Goal: Entertainment & Leisure: Browse casually

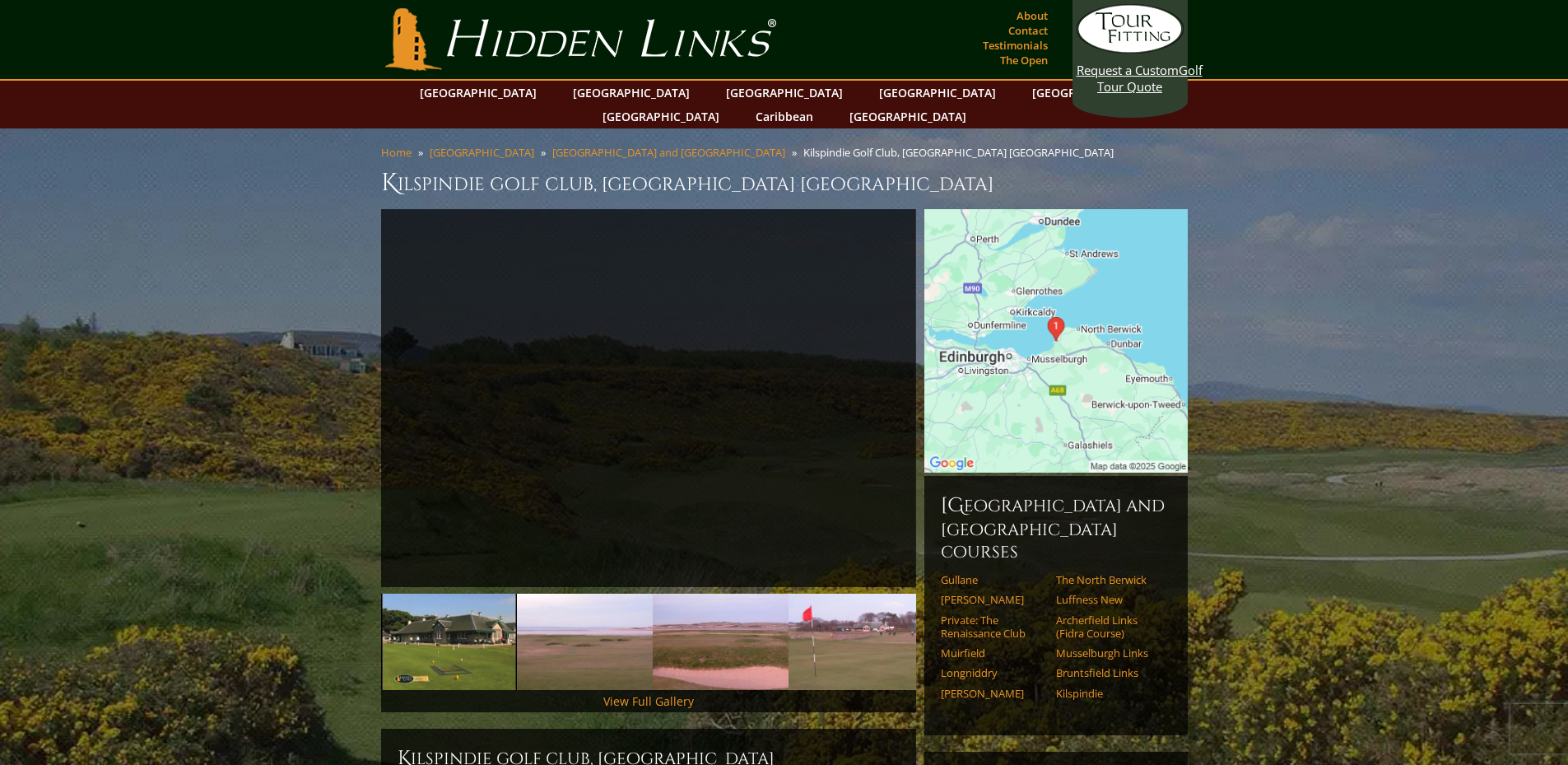
click at [1072, 341] on img at bounding box center [1056, 341] width 263 height 264
click at [1029, 346] on img at bounding box center [1056, 341] width 263 height 264
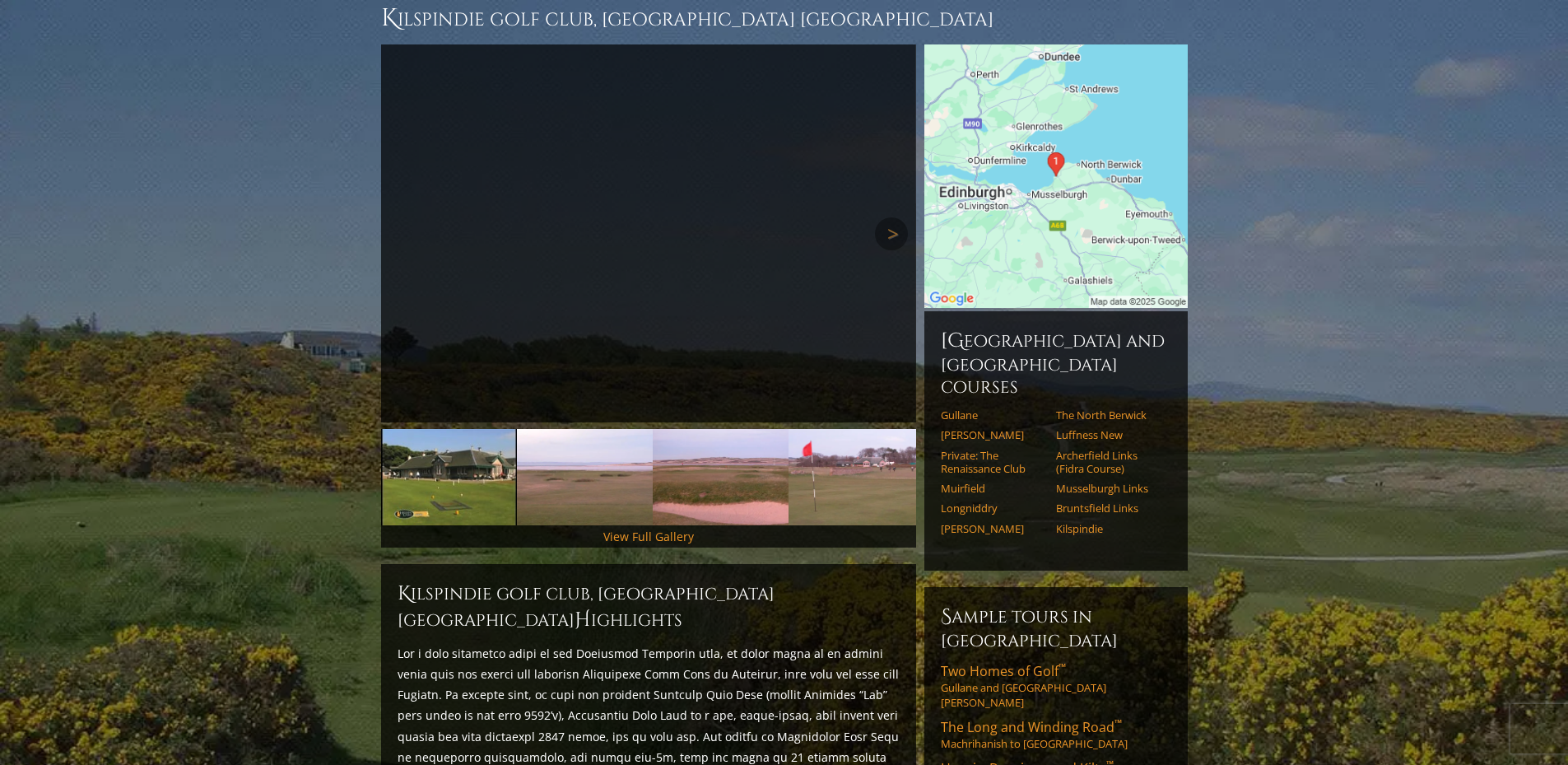
scroll to position [330, 0]
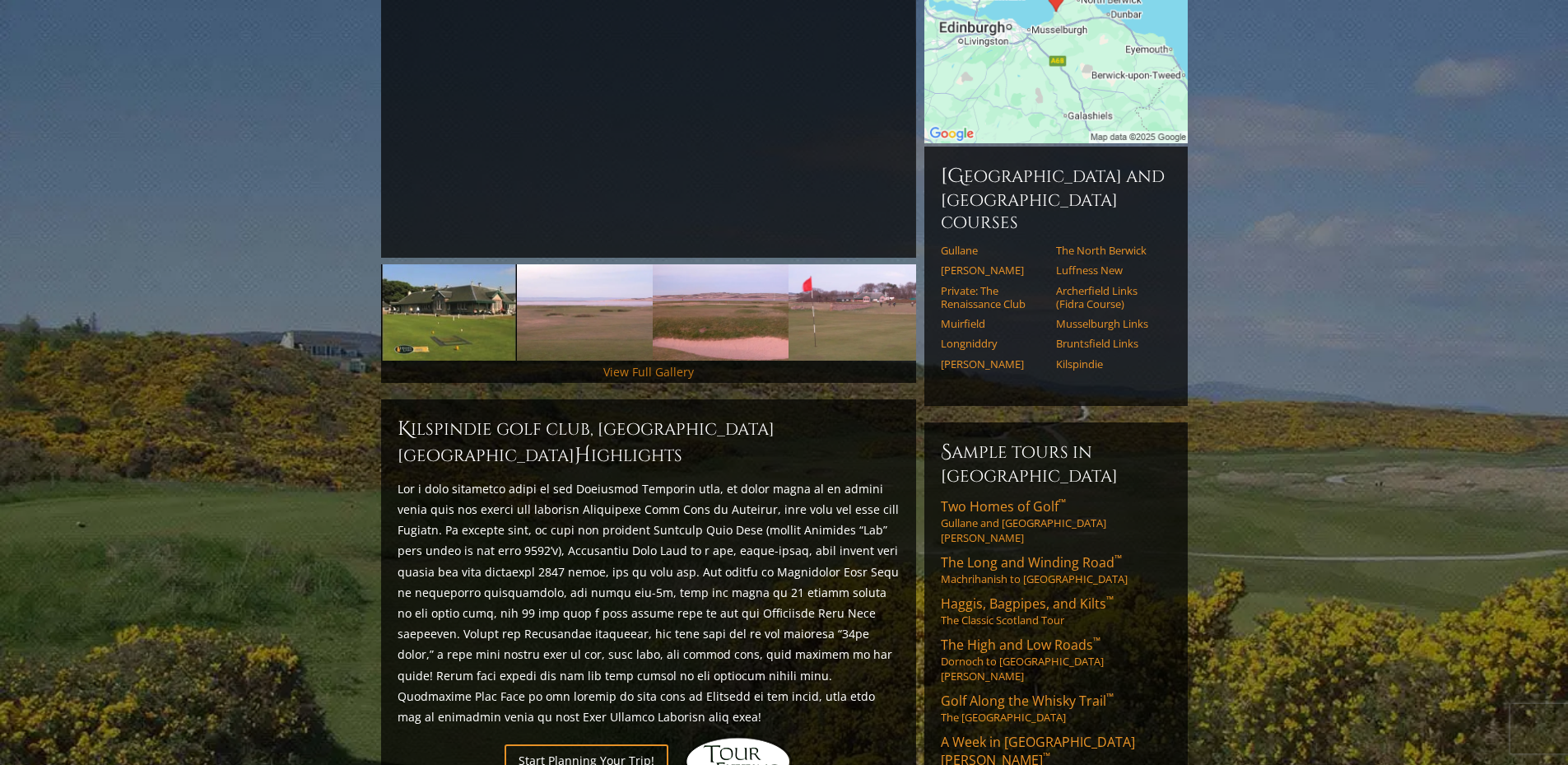
click at [667, 364] on link "View Full Gallery" at bounding box center [648, 371] width 91 height 16
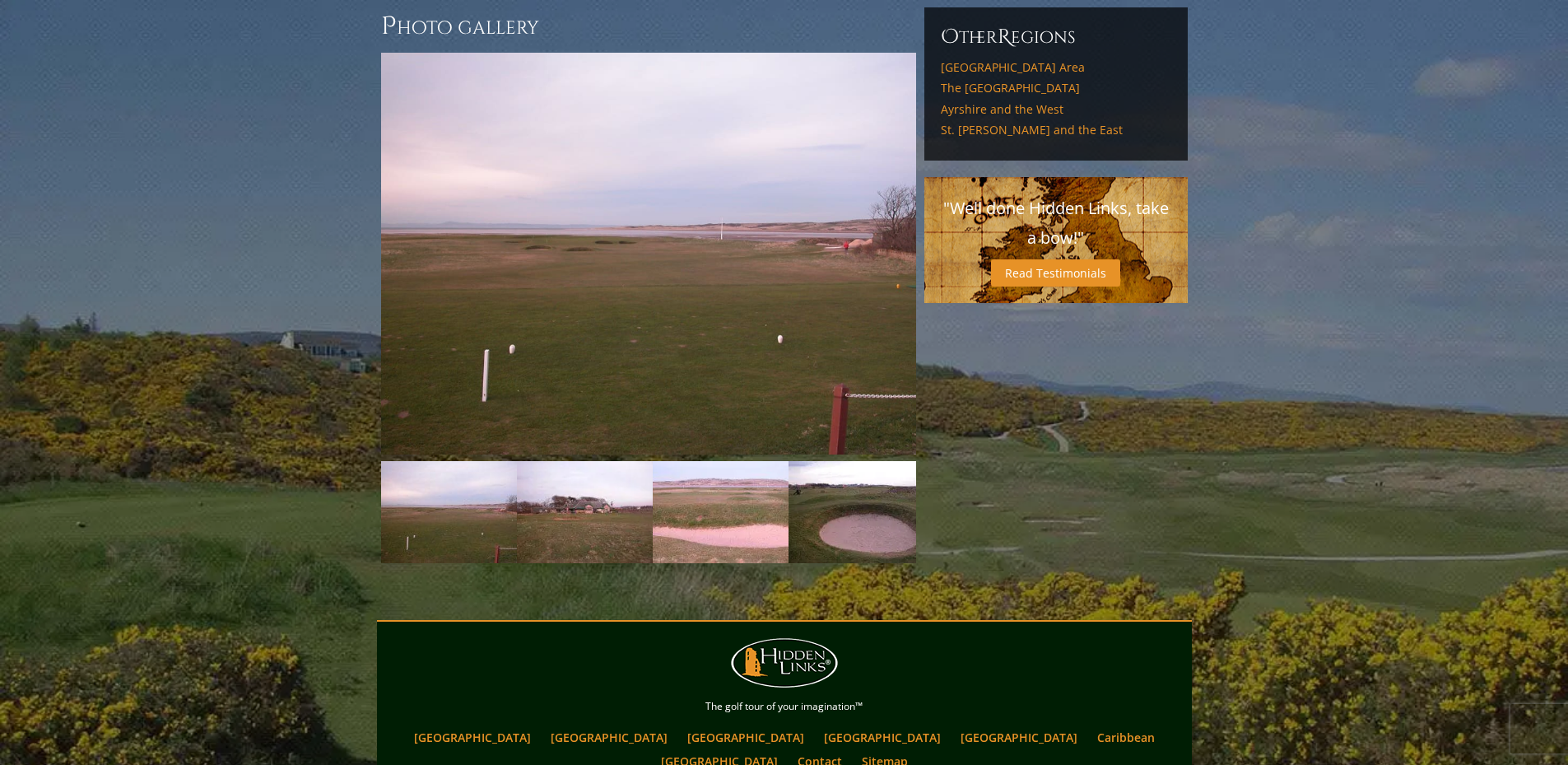
scroll to position [1147, 0]
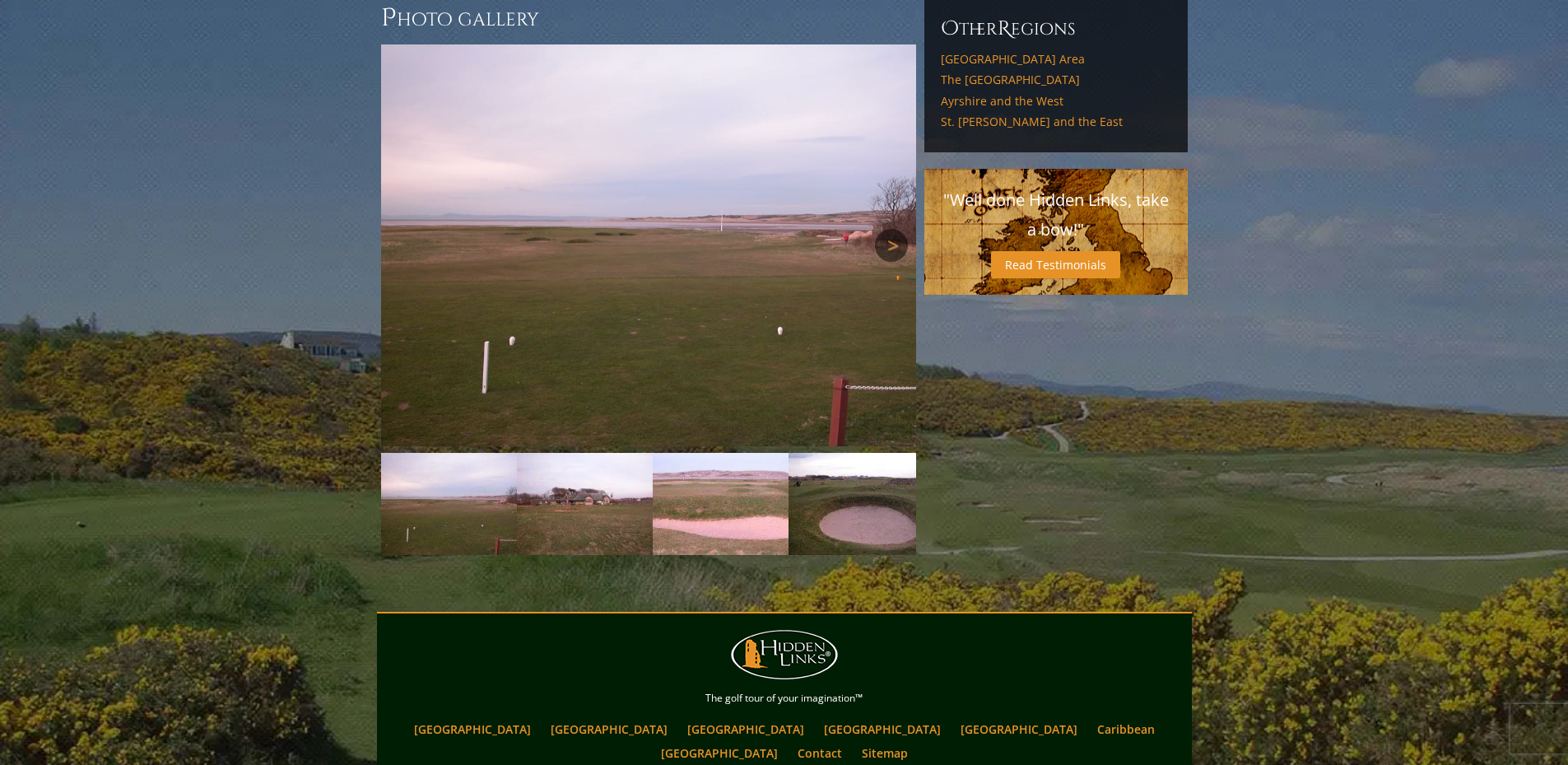
click at [892, 229] on link "Next" at bounding box center [891, 245] width 33 height 33
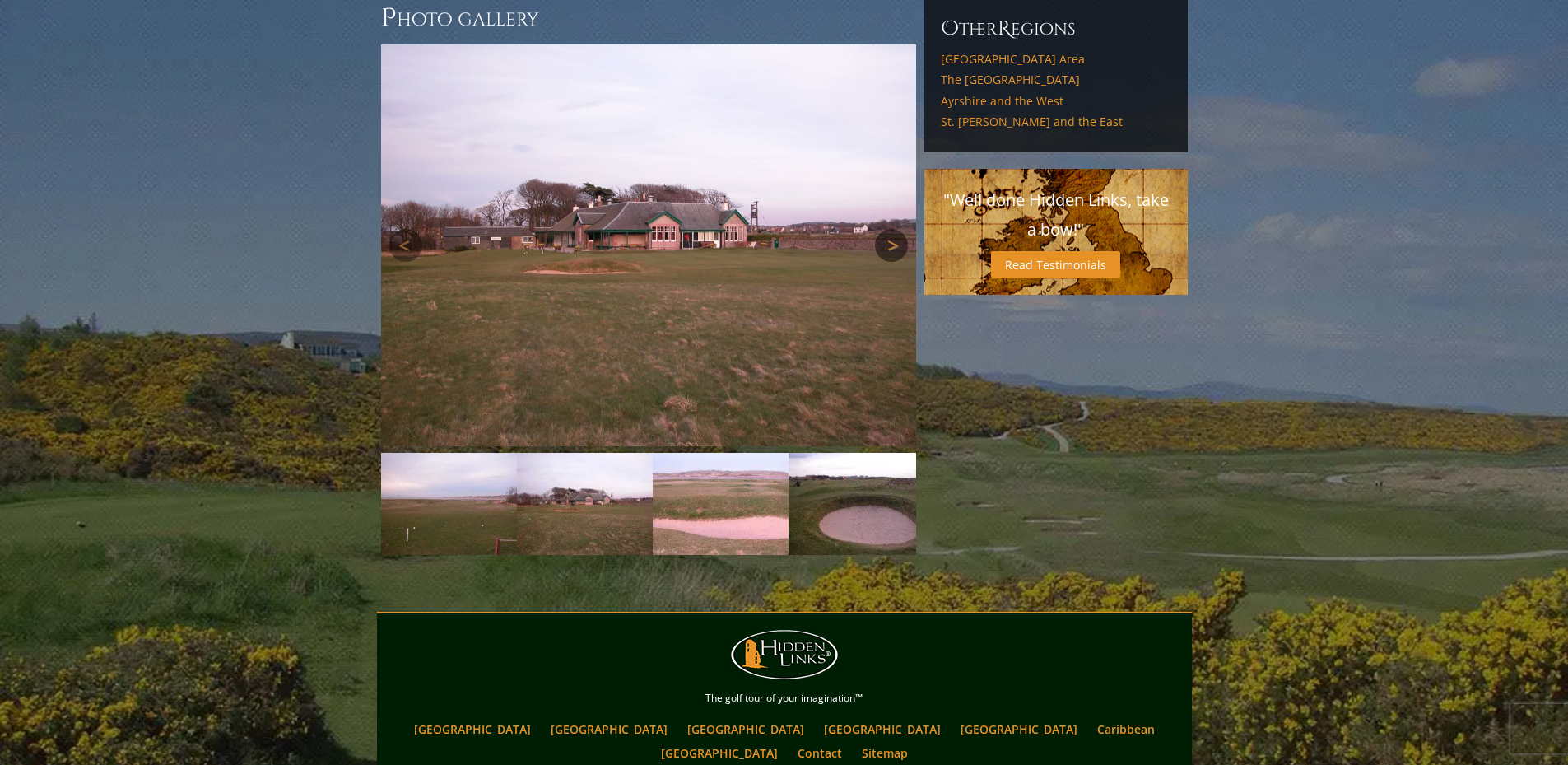
click at [892, 229] on link "Next" at bounding box center [891, 245] width 33 height 33
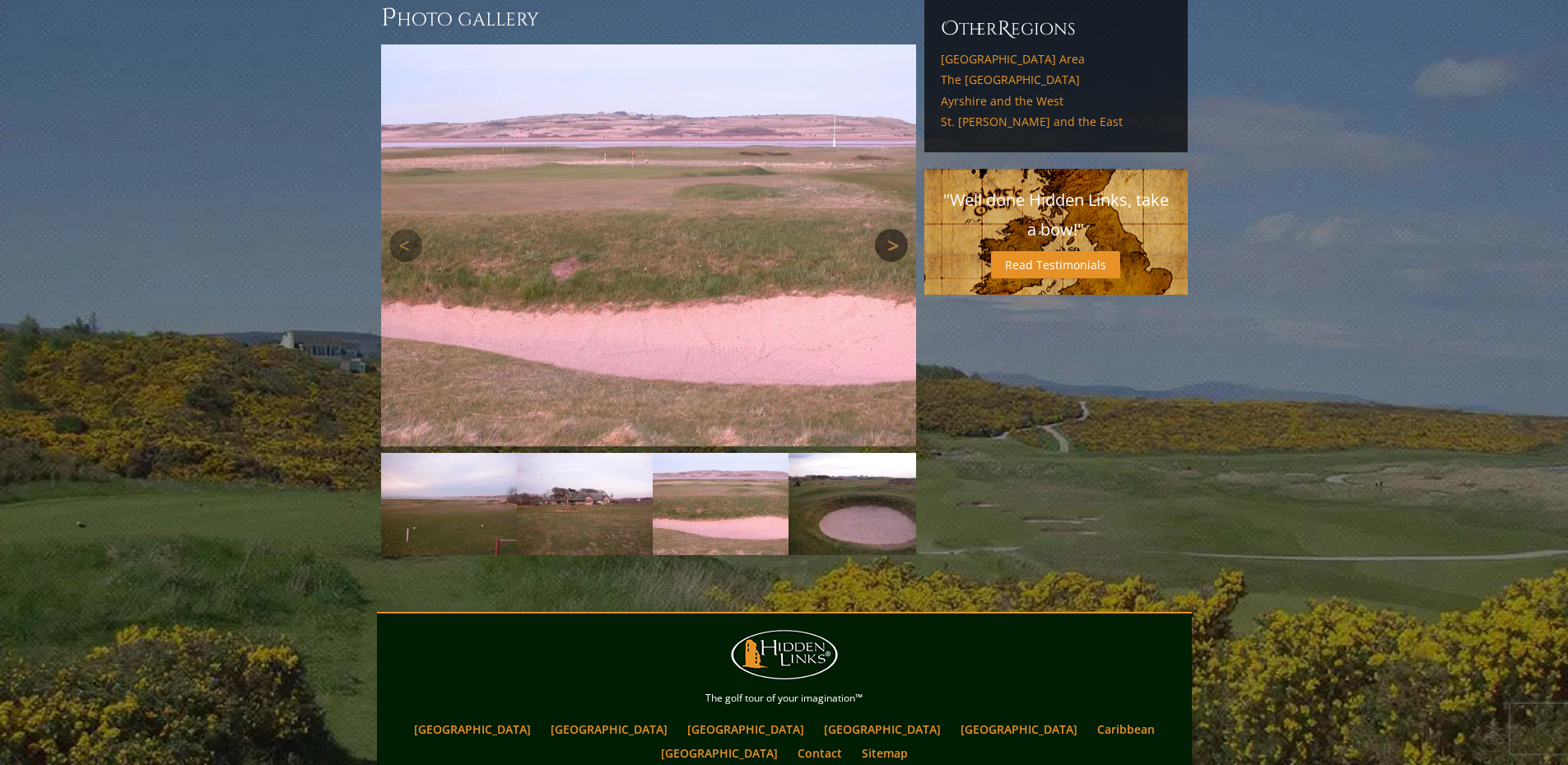
click at [892, 229] on link "Next" at bounding box center [891, 245] width 33 height 33
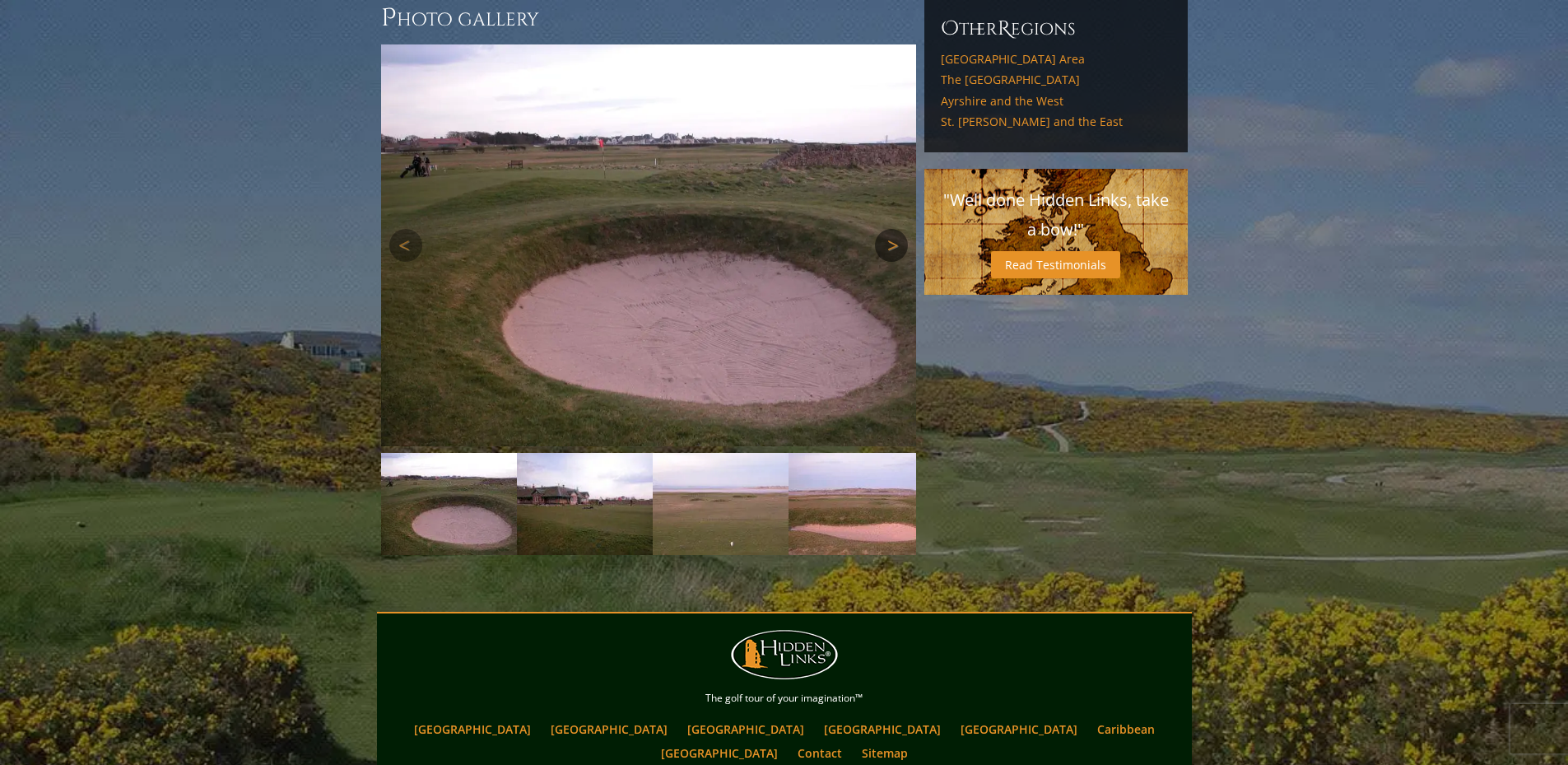
click at [892, 229] on link "Next" at bounding box center [891, 245] width 33 height 33
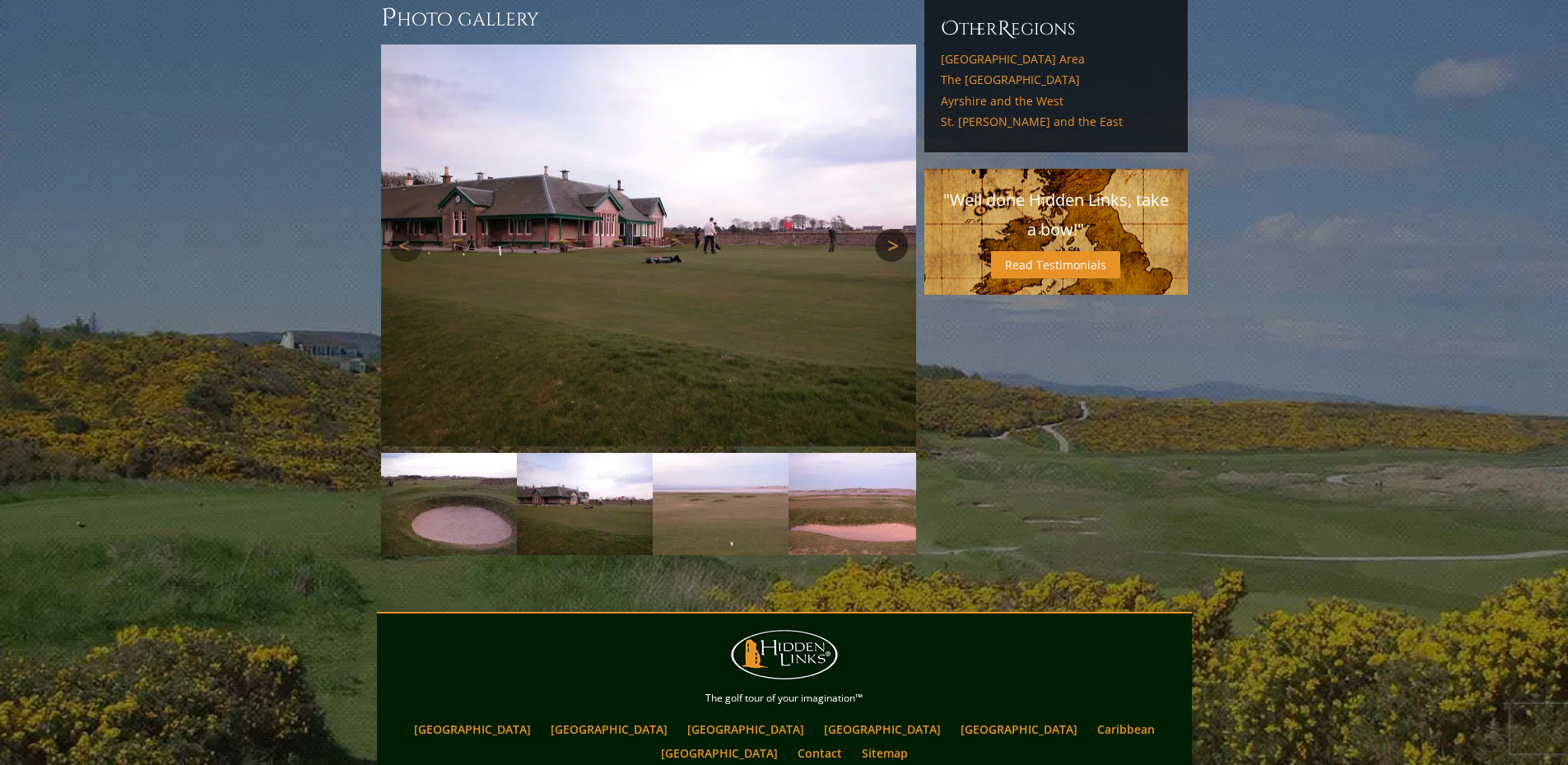
click at [892, 229] on link "Next" at bounding box center [891, 245] width 33 height 33
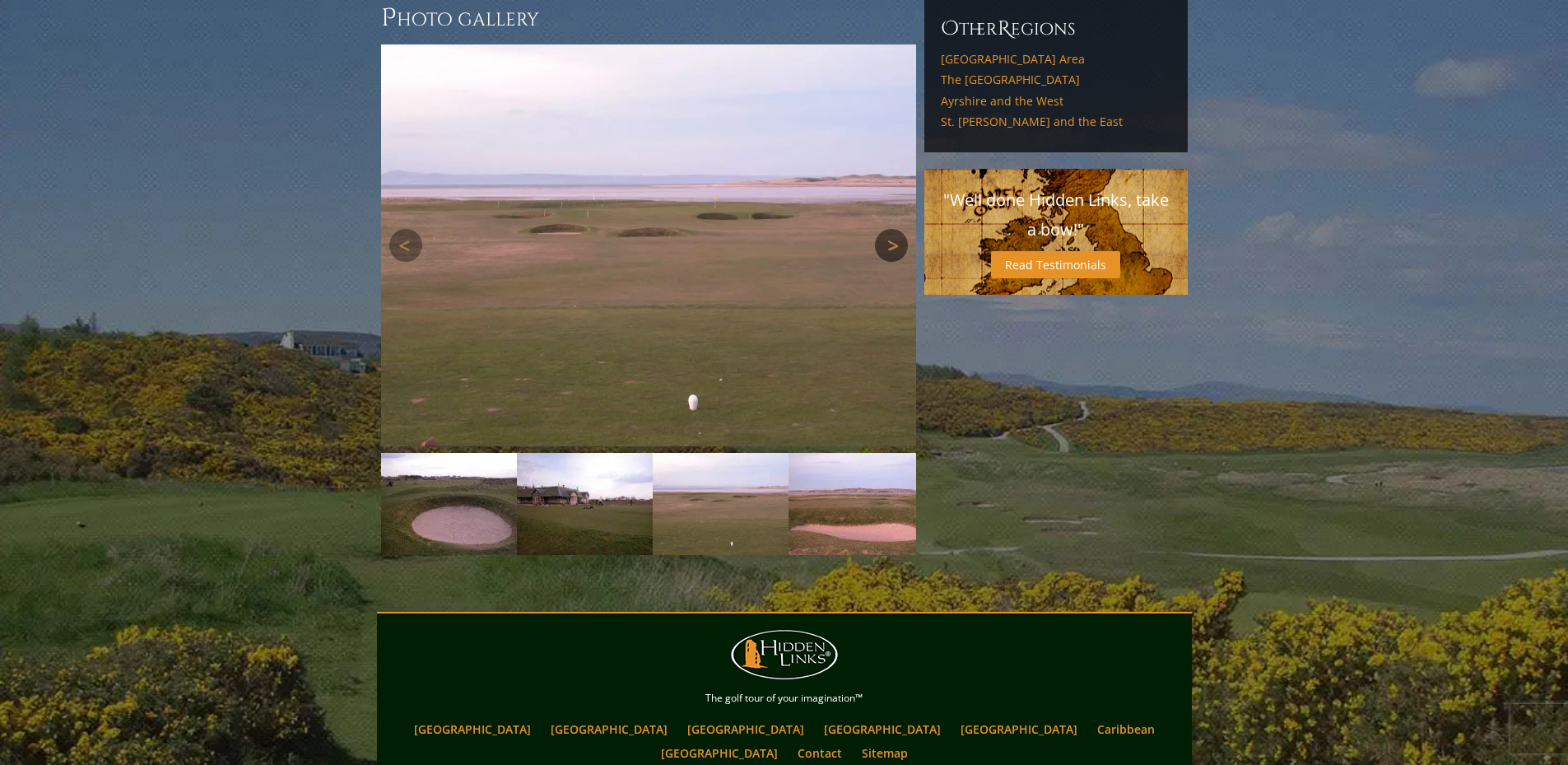
click at [892, 229] on link "Next" at bounding box center [891, 245] width 33 height 33
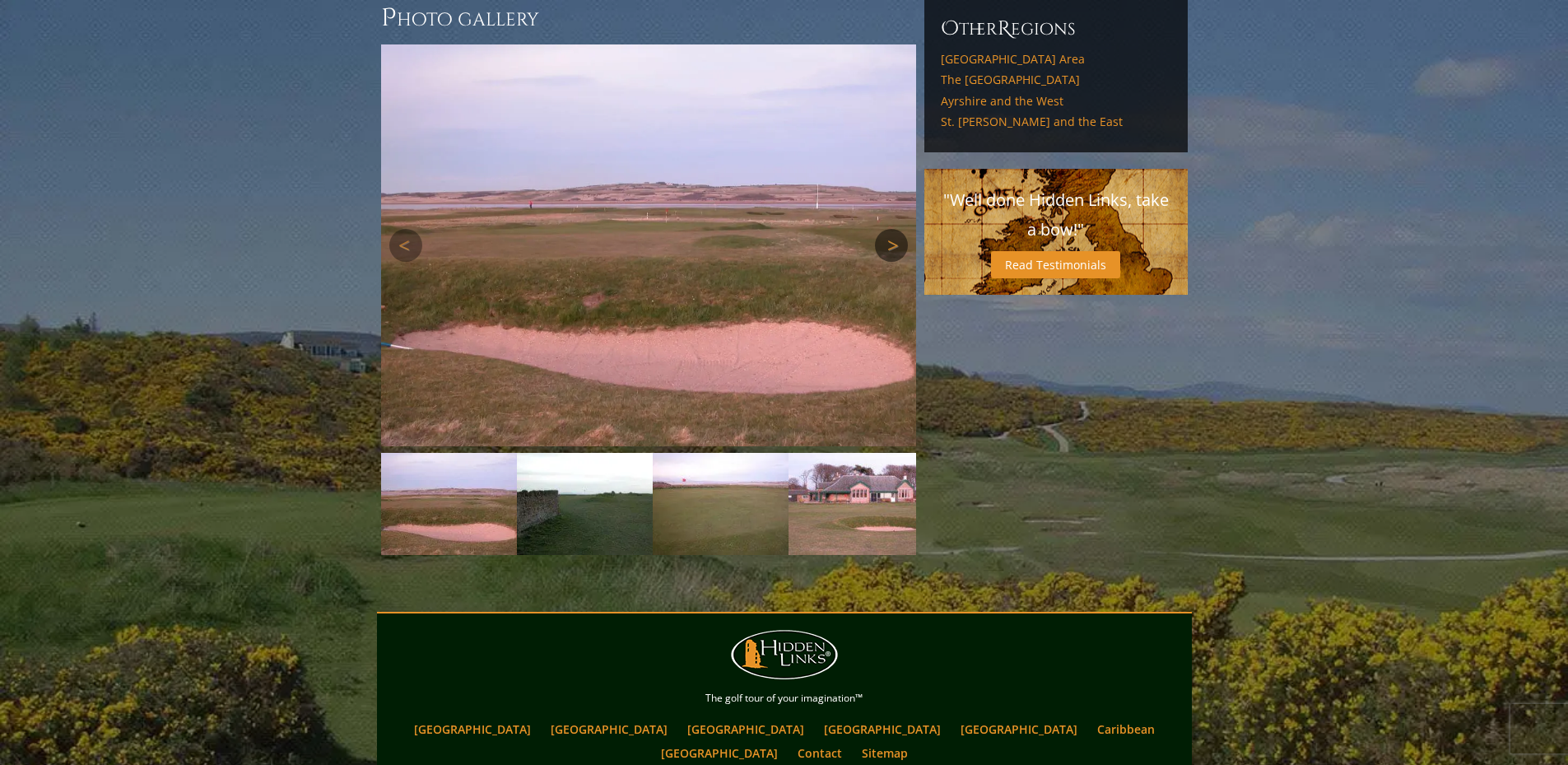
click at [892, 229] on link "Next" at bounding box center [891, 245] width 33 height 33
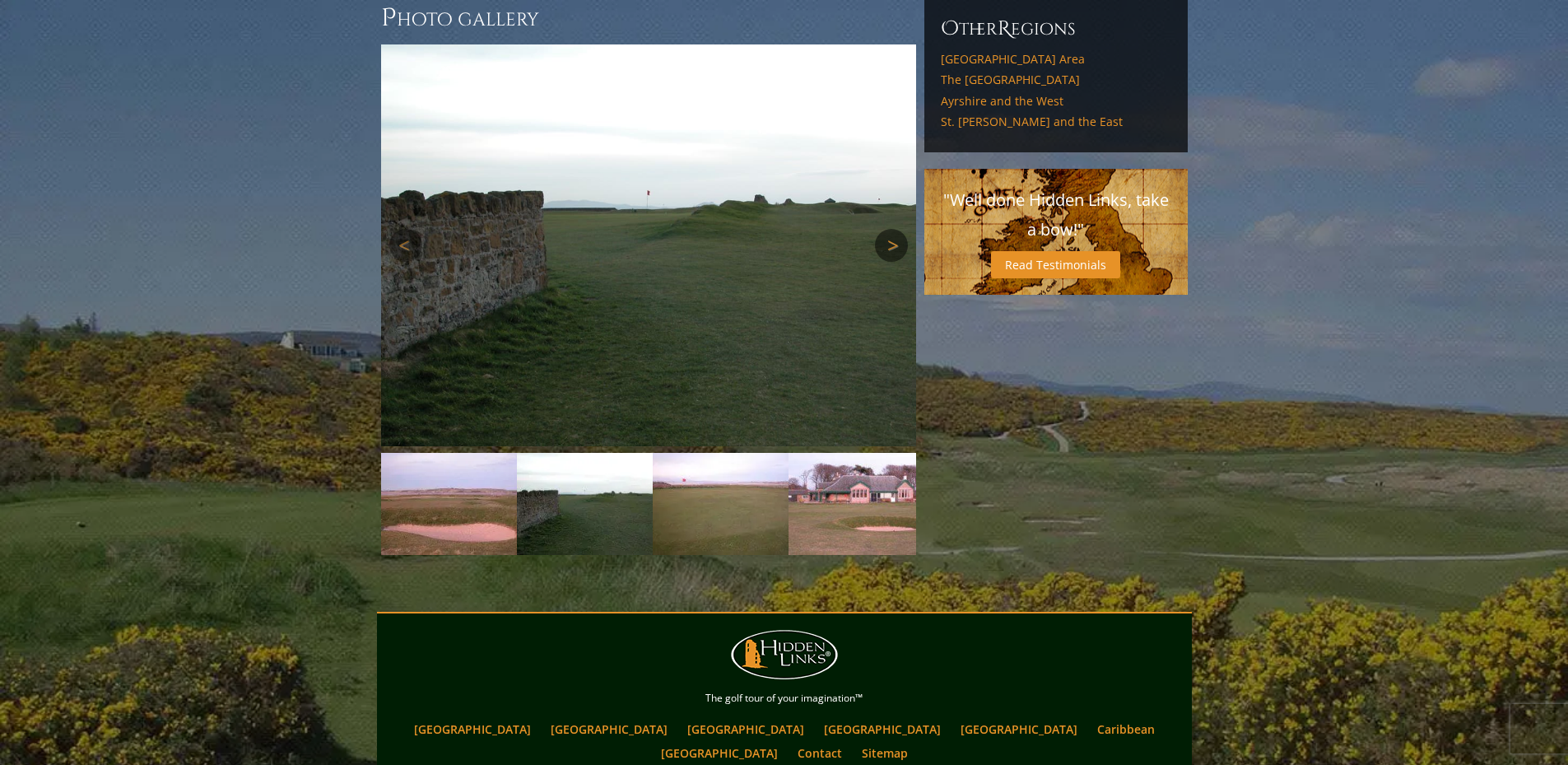
click at [892, 229] on link "Next" at bounding box center [891, 245] width 33 height 33
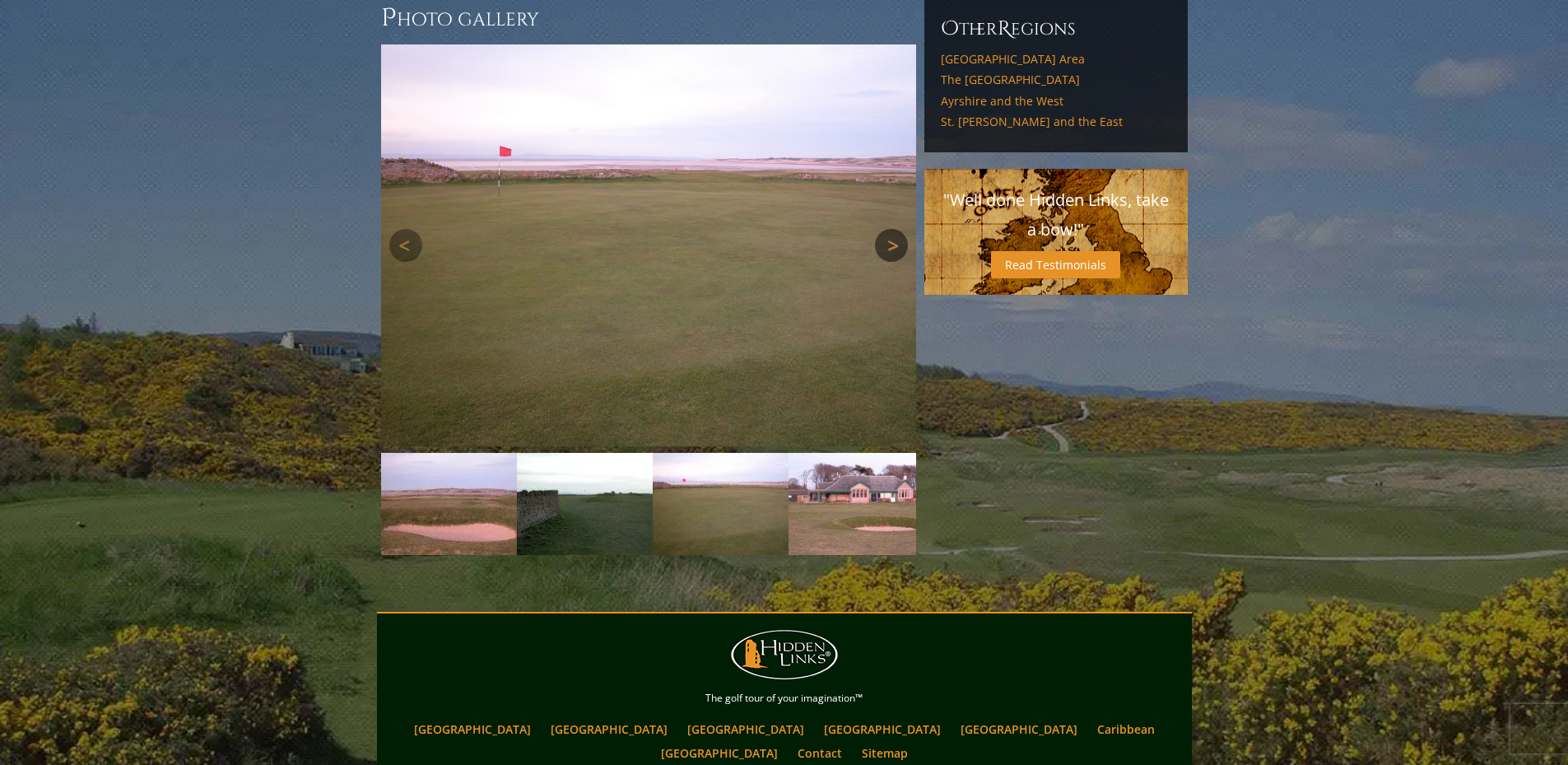
click at [892, 229] on link "Next" at bounding box center [891, 245] width 33 height 33
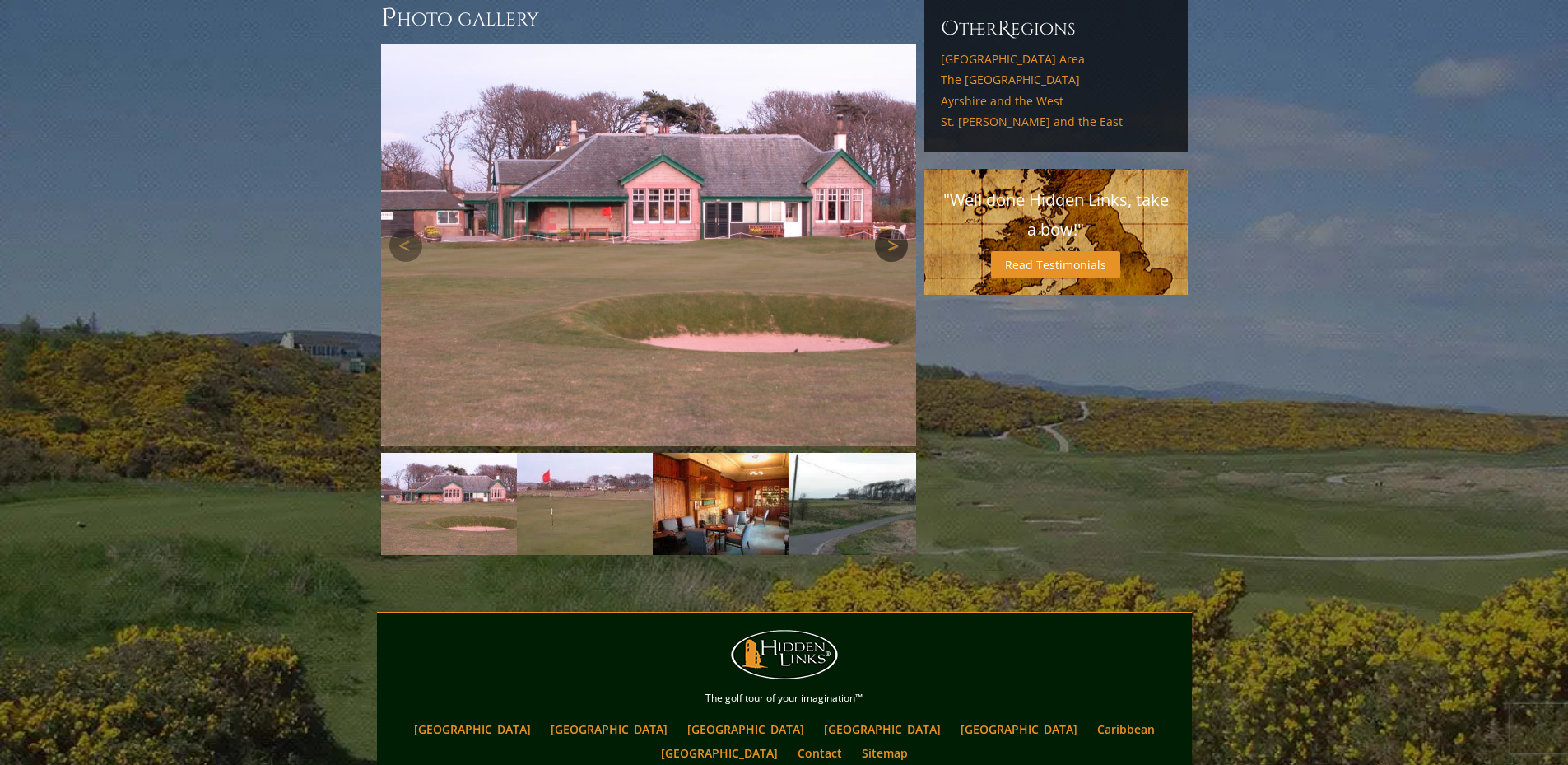
click at [892, 229] on link "Next" at bounding box center [891, 245] width 33 height 33
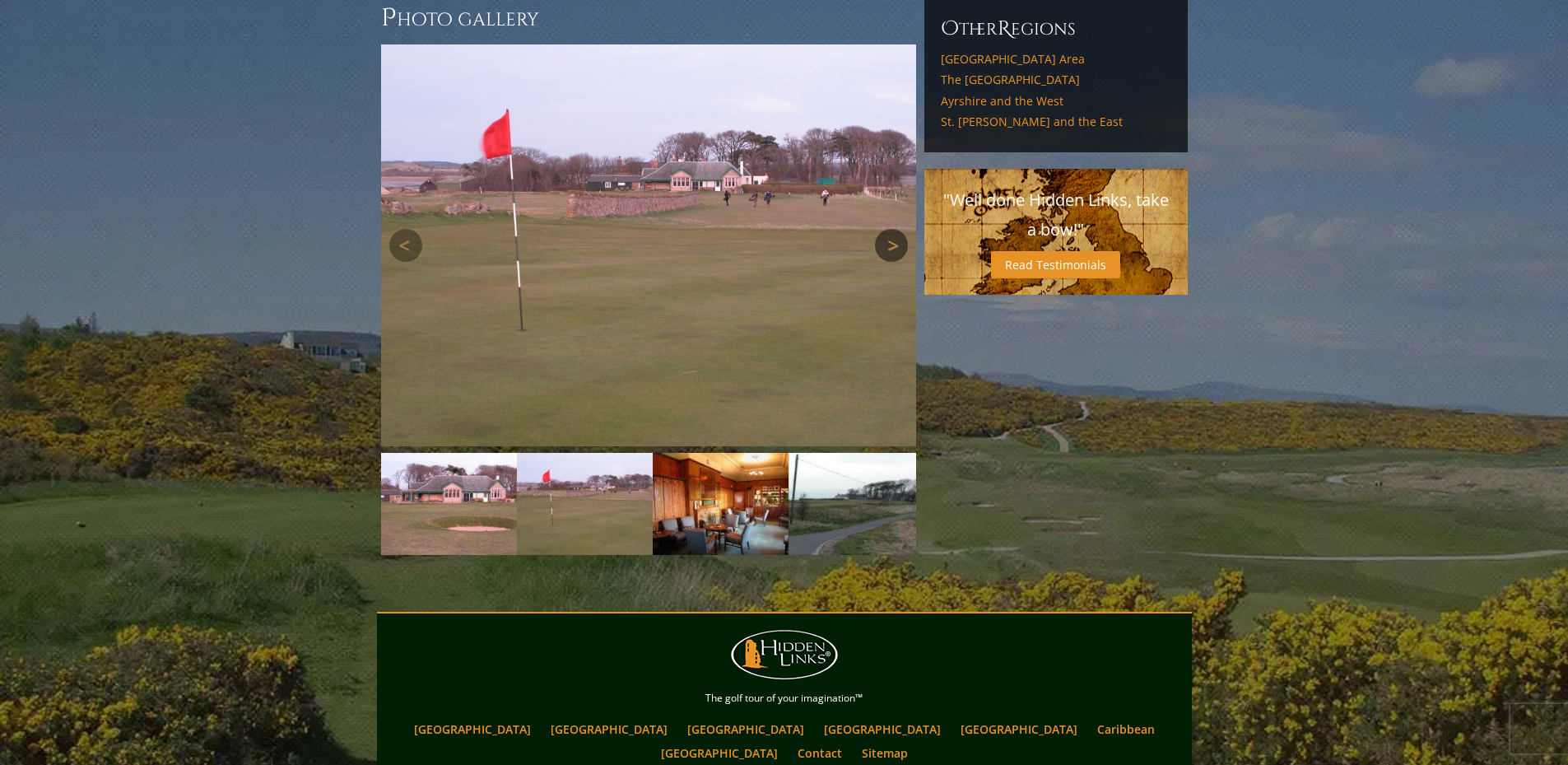
click at [892, 229] on link "Next" at bounding box center [891, 245] width 33 height 33
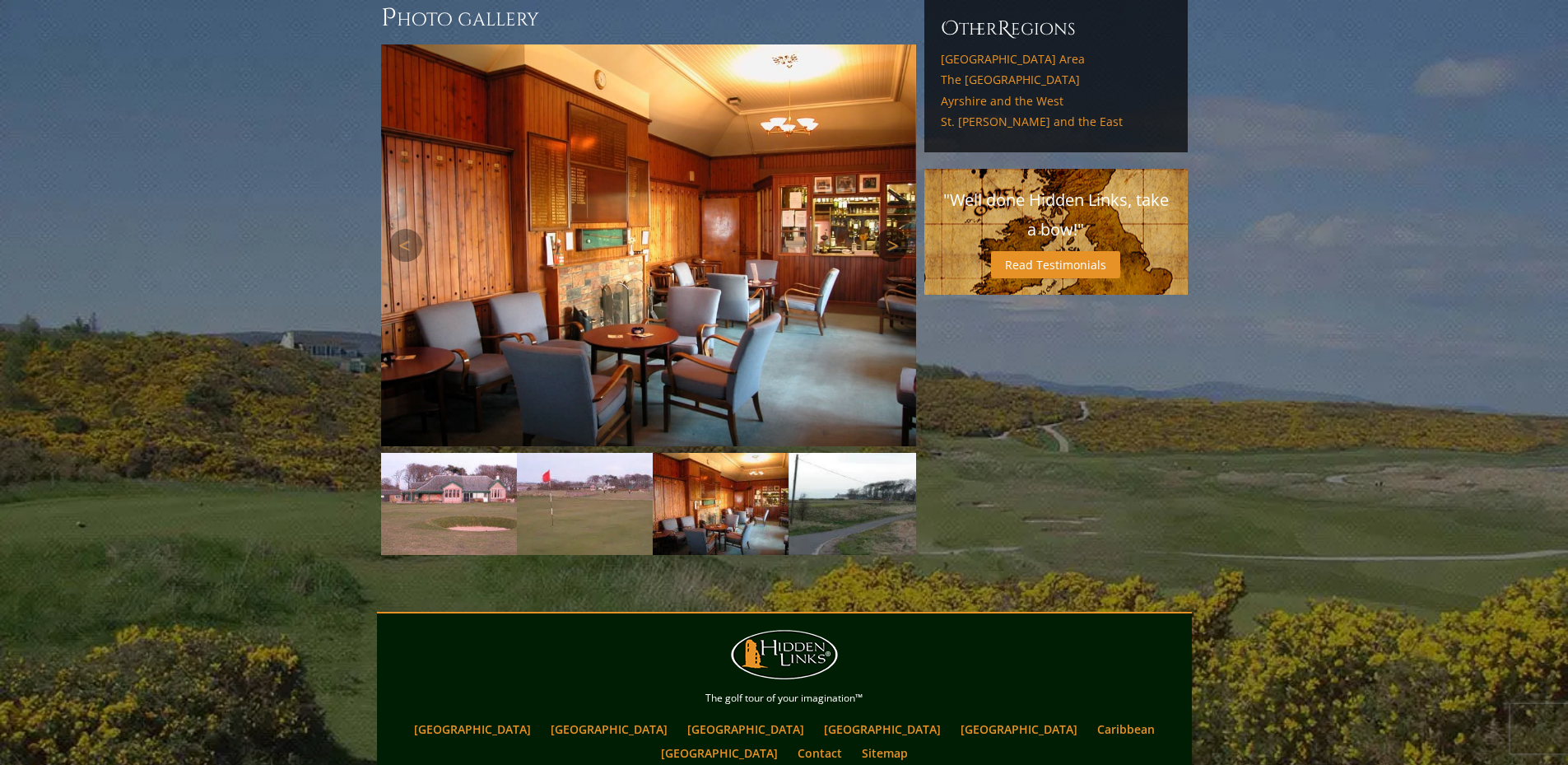
click at [892, 229] on link "Next" at bounding box center [891, 245] width 33 height 33
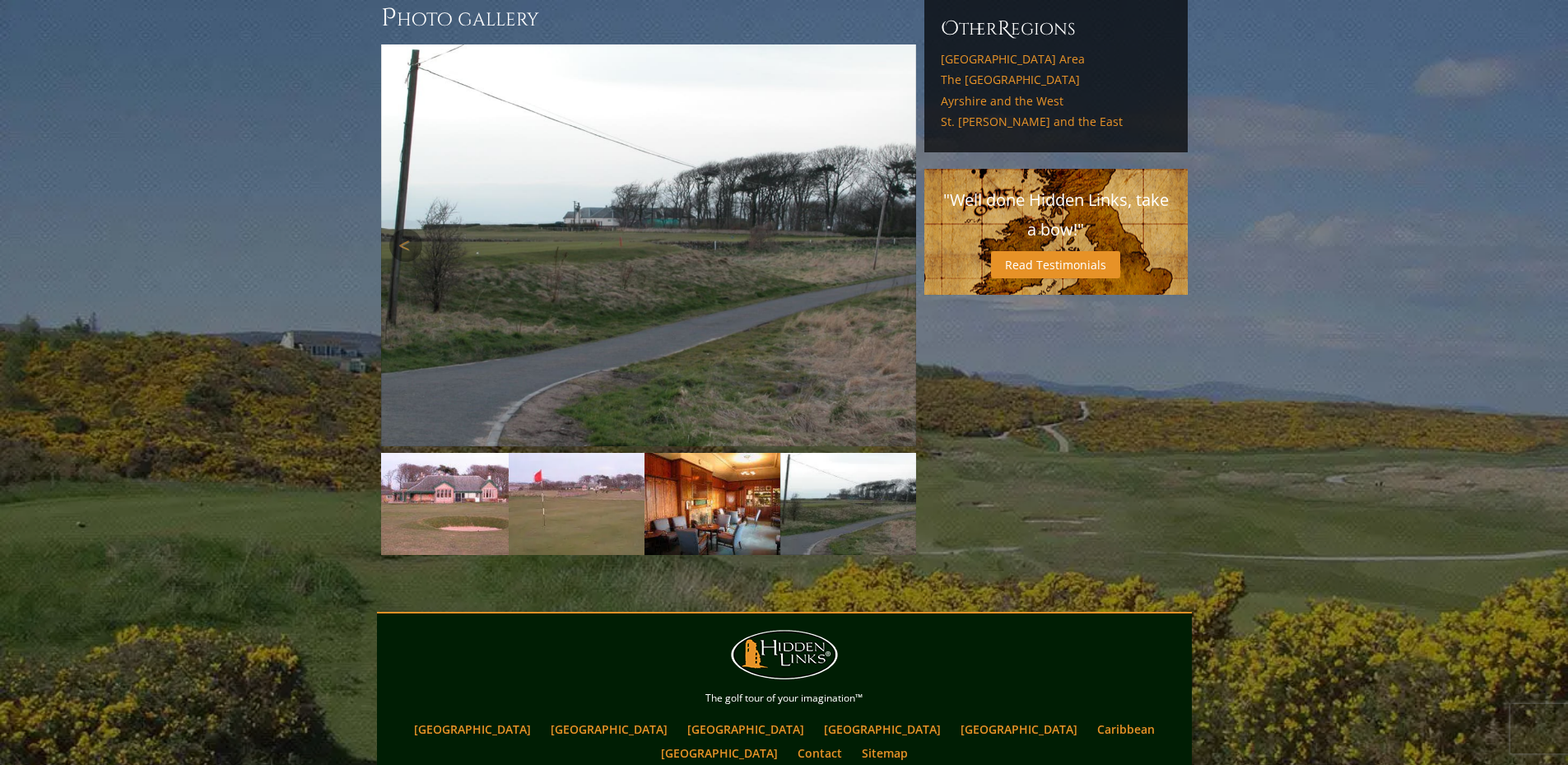
click at [891, 229] on link "Next" at bounding box center [891, 245] width 33 height 33
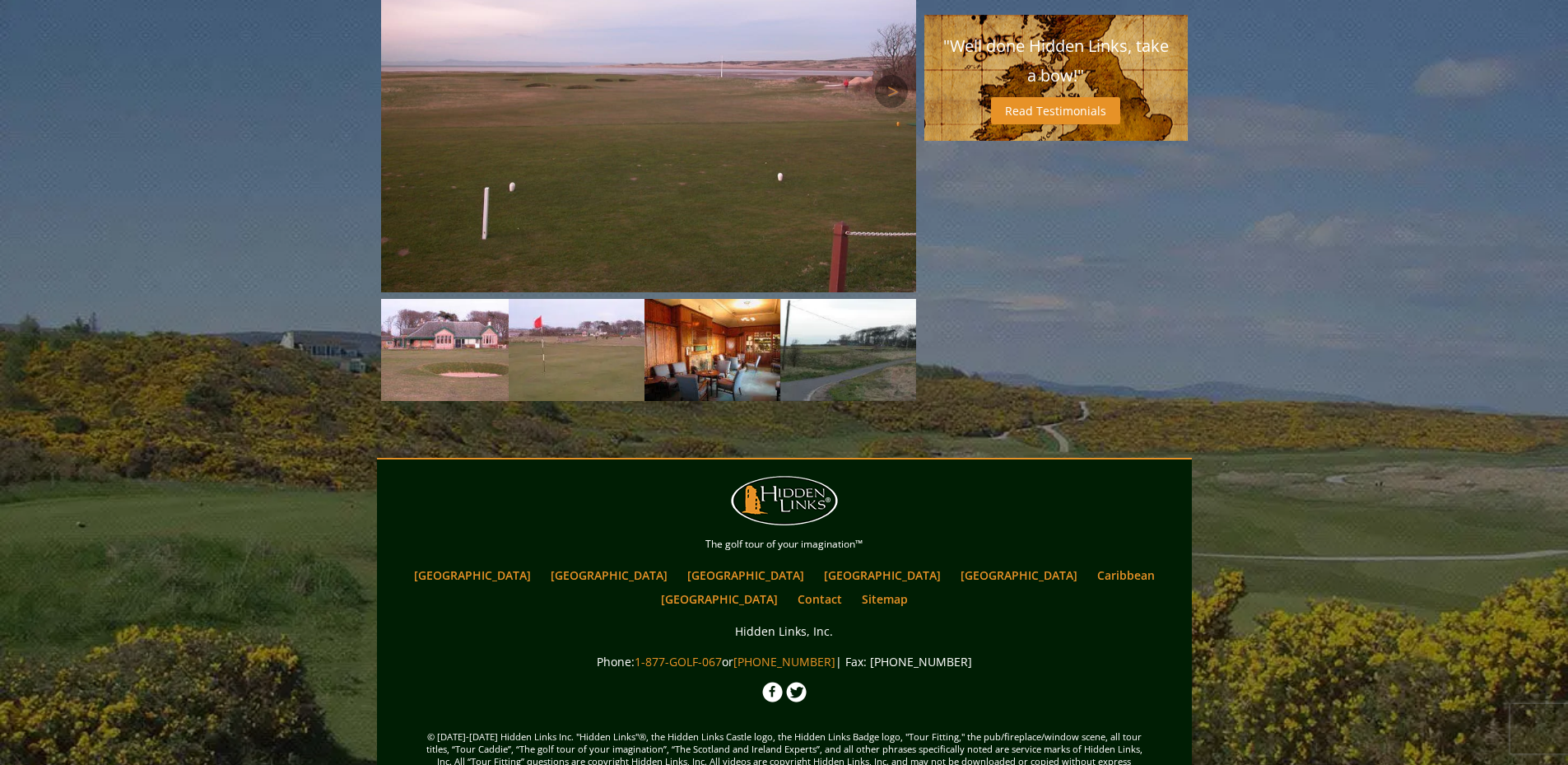
scroll to position [807, 0]
